Goal: Transaction & Acquisition: Book appointment/travel/reservation

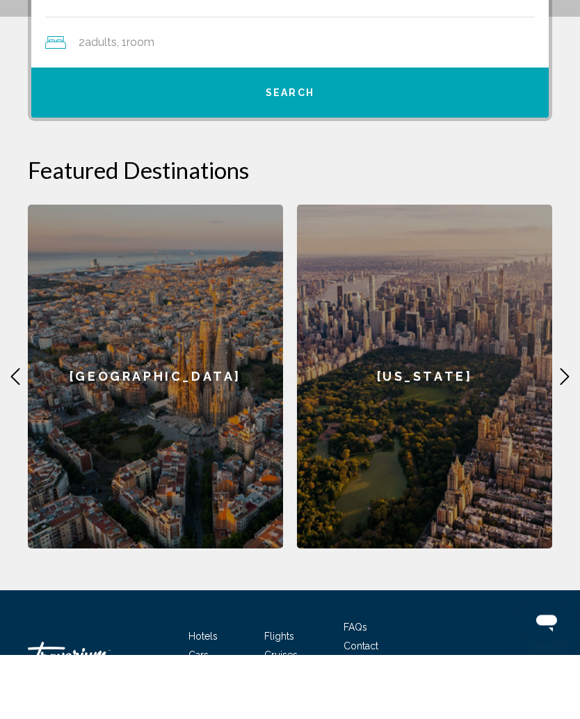
scroll to position [443, 0]
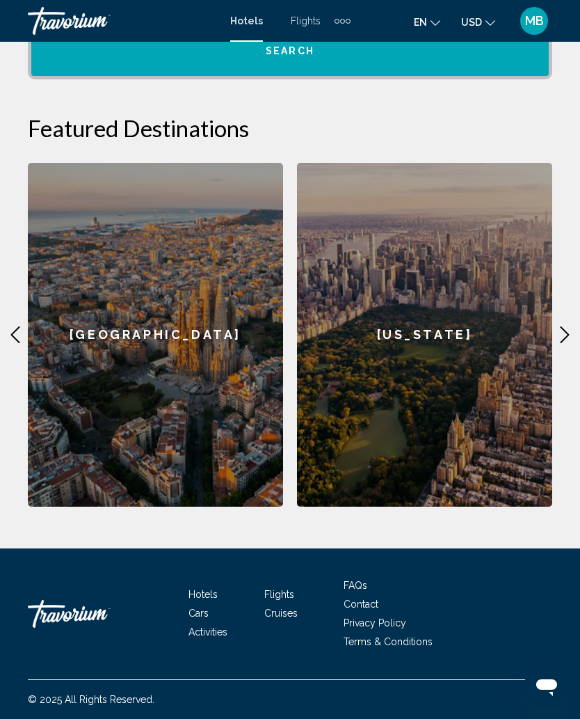
click at [174, 344] on div "[GEOGRAPHIC_DATA]" at bounding box center [155, 335] width 255 height 344
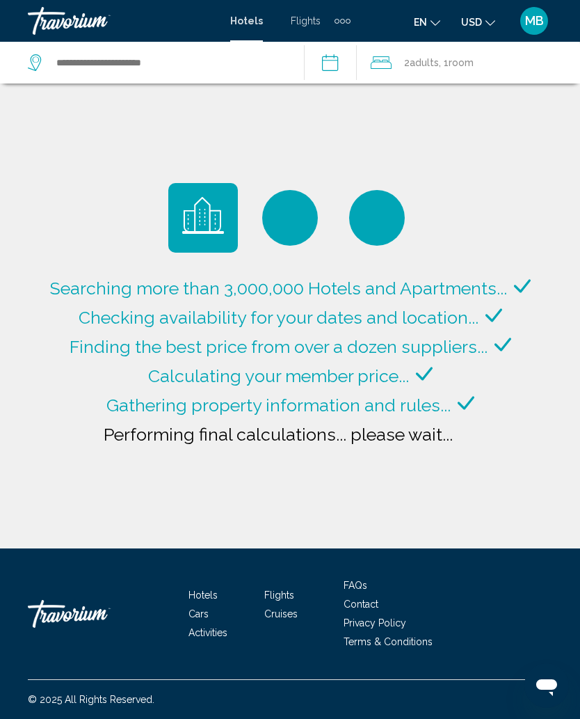
type input "**********"
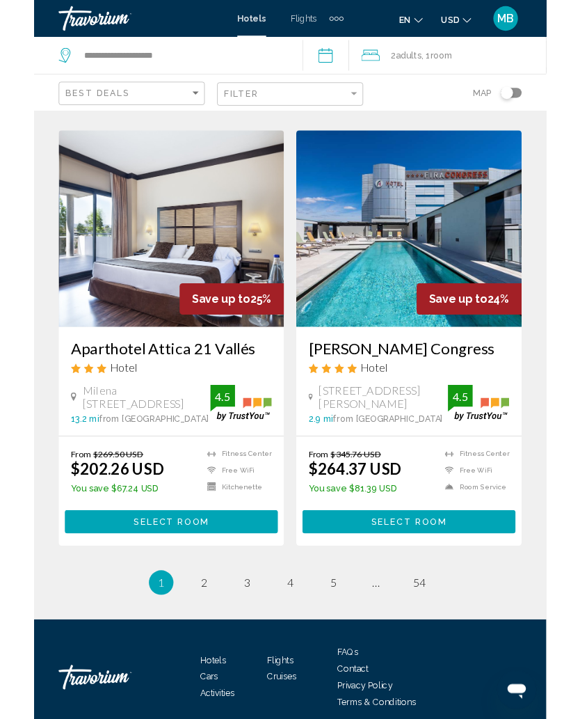
scroll to position [2746, 0]
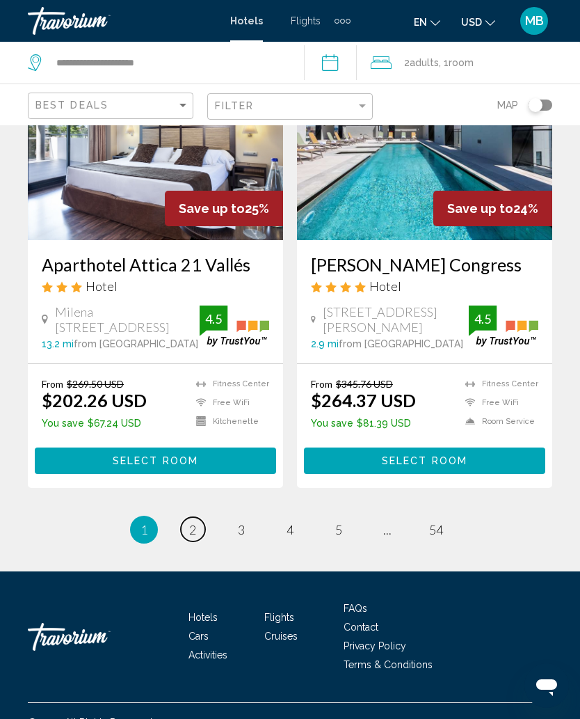
click at [195, 522] on span "2" at bounding box center [192, 529] width 7 height 15
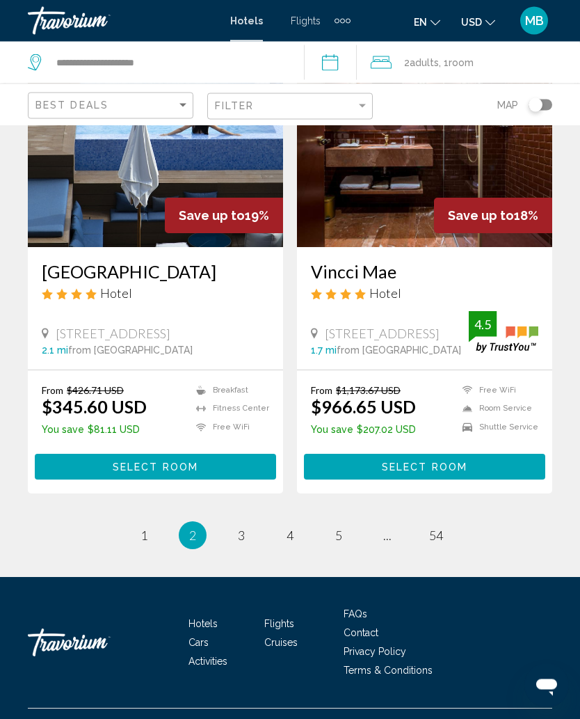
scroll to position [2753, 0]
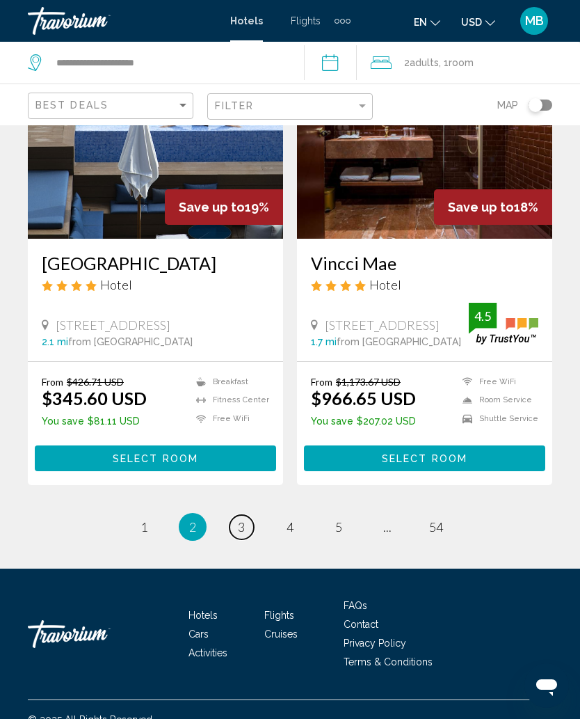
click at [252, 515] on link "page 3" at bounding box center [242, 527] width 24 height 24
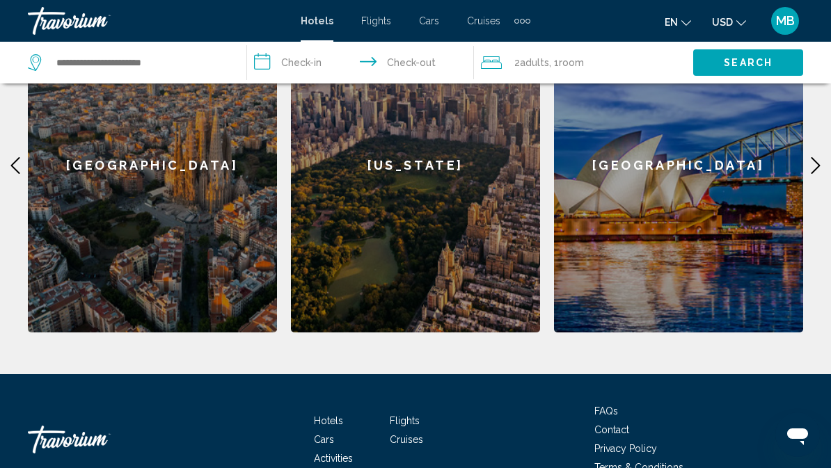
scroll to position [538, 0]
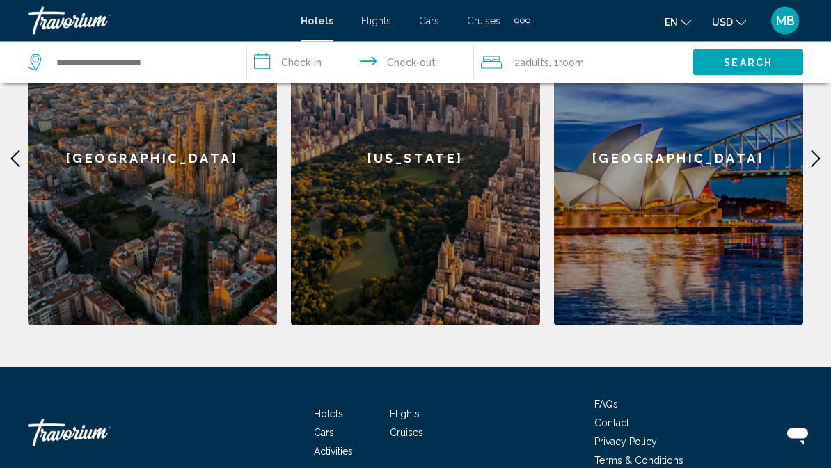
click at [673, 173] on div "[GEOGRAPHIC_DATA]" at bounding box center [678, 159] width 249 height 335
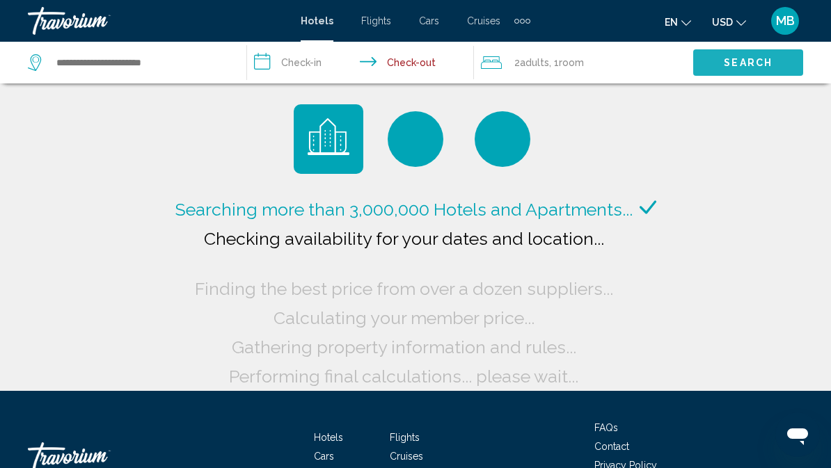
click at [720, 70] on button "Search" at bounding box center [748, 62] width 110 height 26
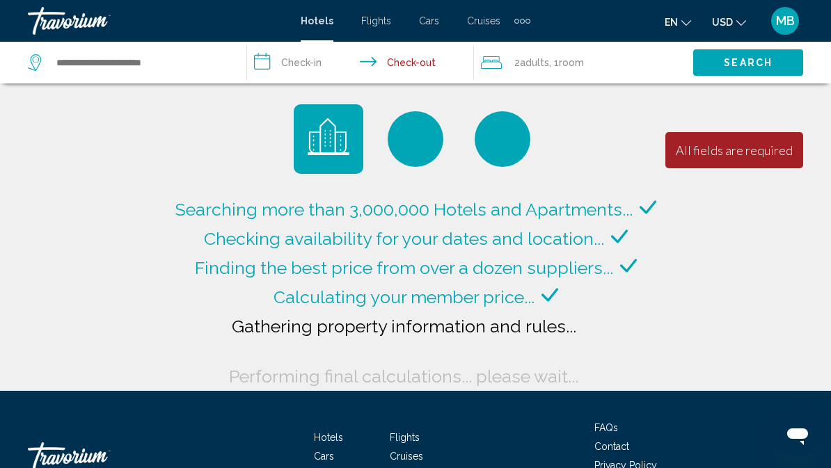
type input "**********"
